Goal: Communication & Community: Answer question/provide support

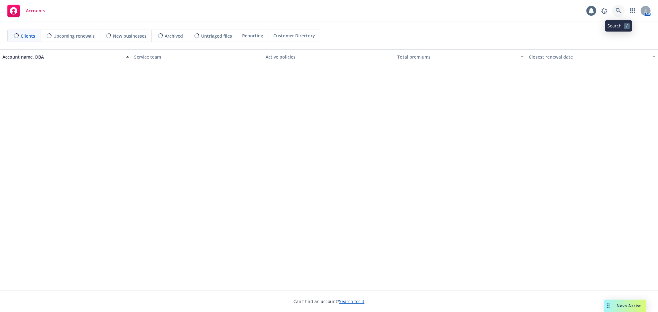
click at [619, 14] on link at bounding box center [618, 11] width 12 height 12
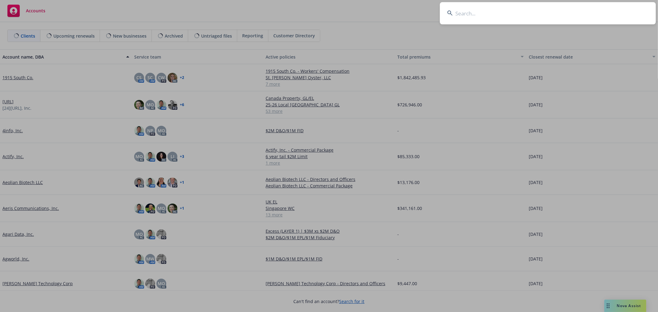
click at [494, 15] on input at bounding box center [548, 13] width 216 height 22
type input "sonera"
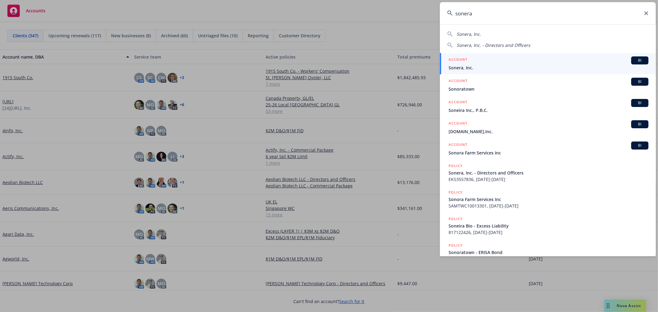
click at [486, 63] on div "ACCOUNT BI" at bounding box center [548, 60] width 200 height 8
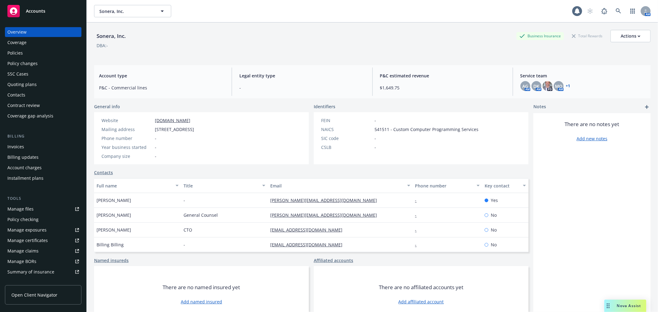
click at [20, 51] on div "Policies" at bounding box center [14, 53] width 15 height 10
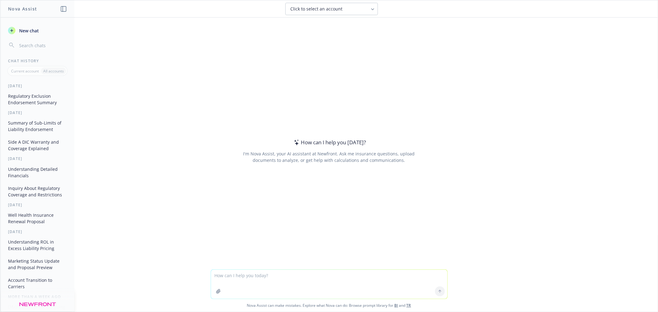
click at [269, 283] on textarea at bounding box center [329, 284] width 236 height 29
drag, startPoint x: 226, startPoint y: 274, endPoint x: 191, endPoint y: 274, distance: 34.8
click at [191, 274] on div "[PERSON_NAME], is WP pressing for this? If so, we can reach out to let them kno…" at bounding box center [328, 291] width 657 height 42
type textarea "is WP pressing for this? If so, we can reach out to let them know it’s coming a…"
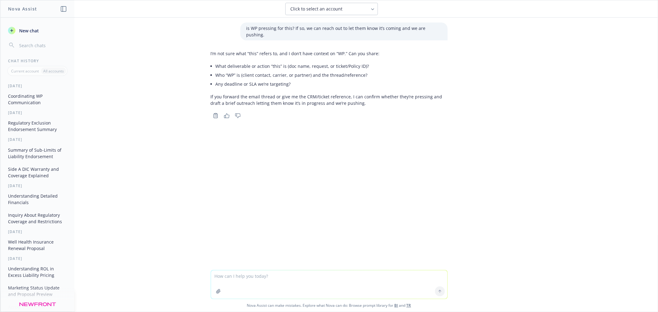
click at [286, 277] on textarea at bounding box center [329, 284] width 236 height 28
type textarea "wp acronyms"
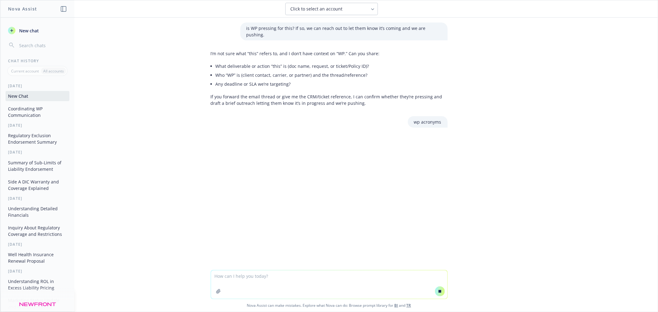
click at [285, 277] on textarea at bounding box center [329, 284] width 236 height 28
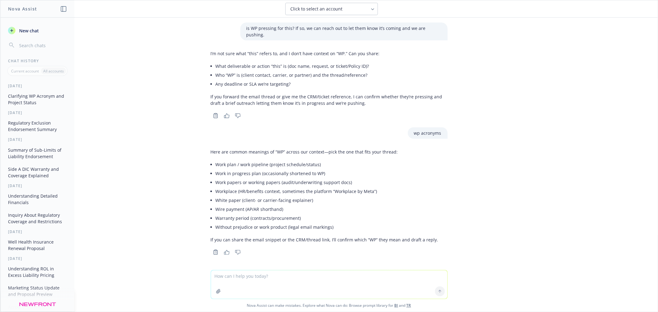
click at [282, 282] on textarea at bounding box center [329, 284] width 236 height 28
type textarea "wp in relation to m&A"
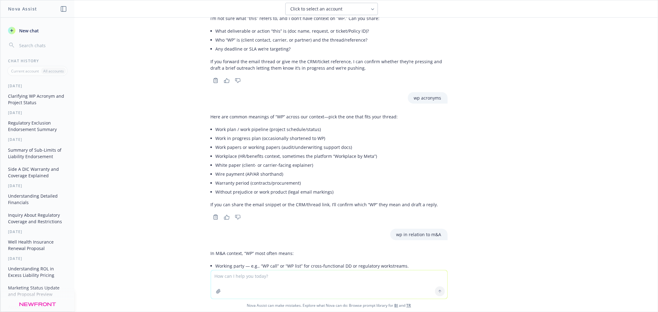
scroll to position [2, 0]
